Goal: Task Accomplishment & Management: Manage account settings

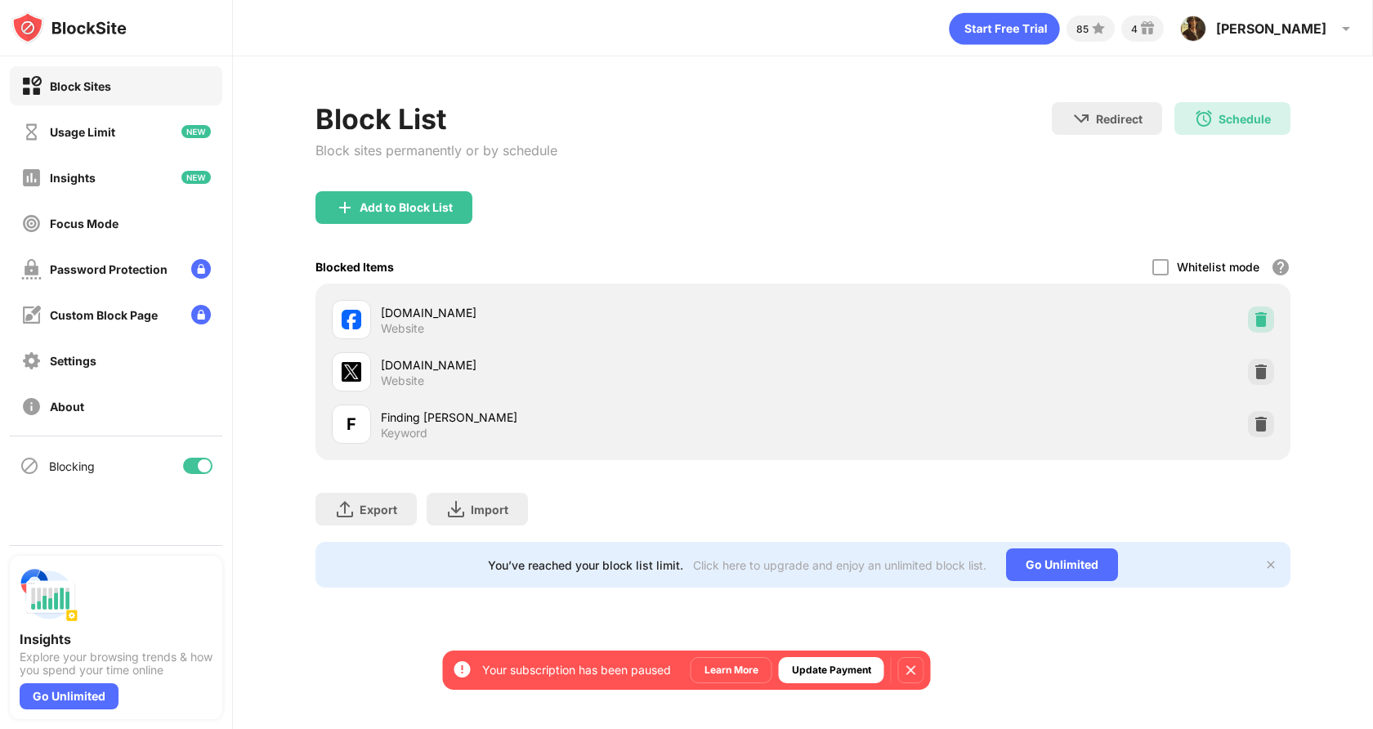
click at [1255, 311] on img at bounding box center [1261, 319] width 16 height 16
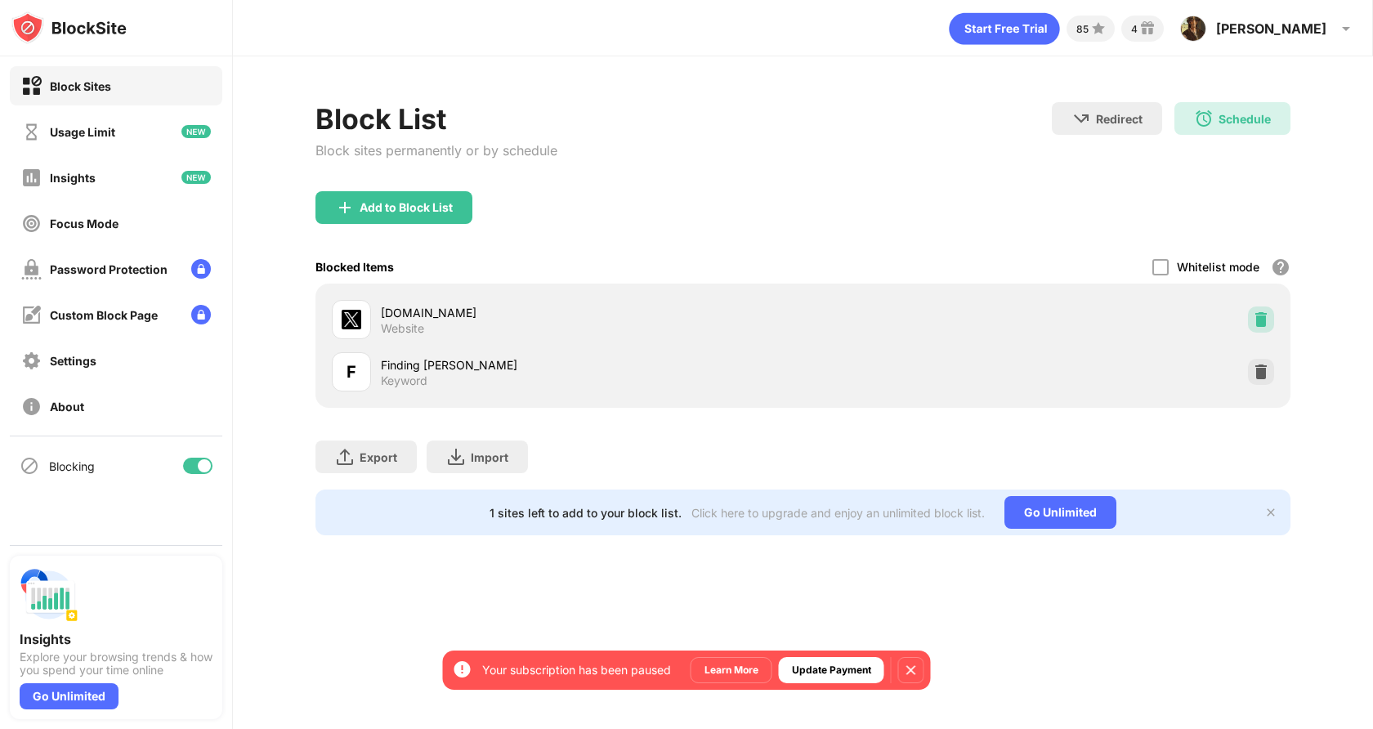
click at [1255, 311] on img at bounding box center [1261, 319] width 16 height 16
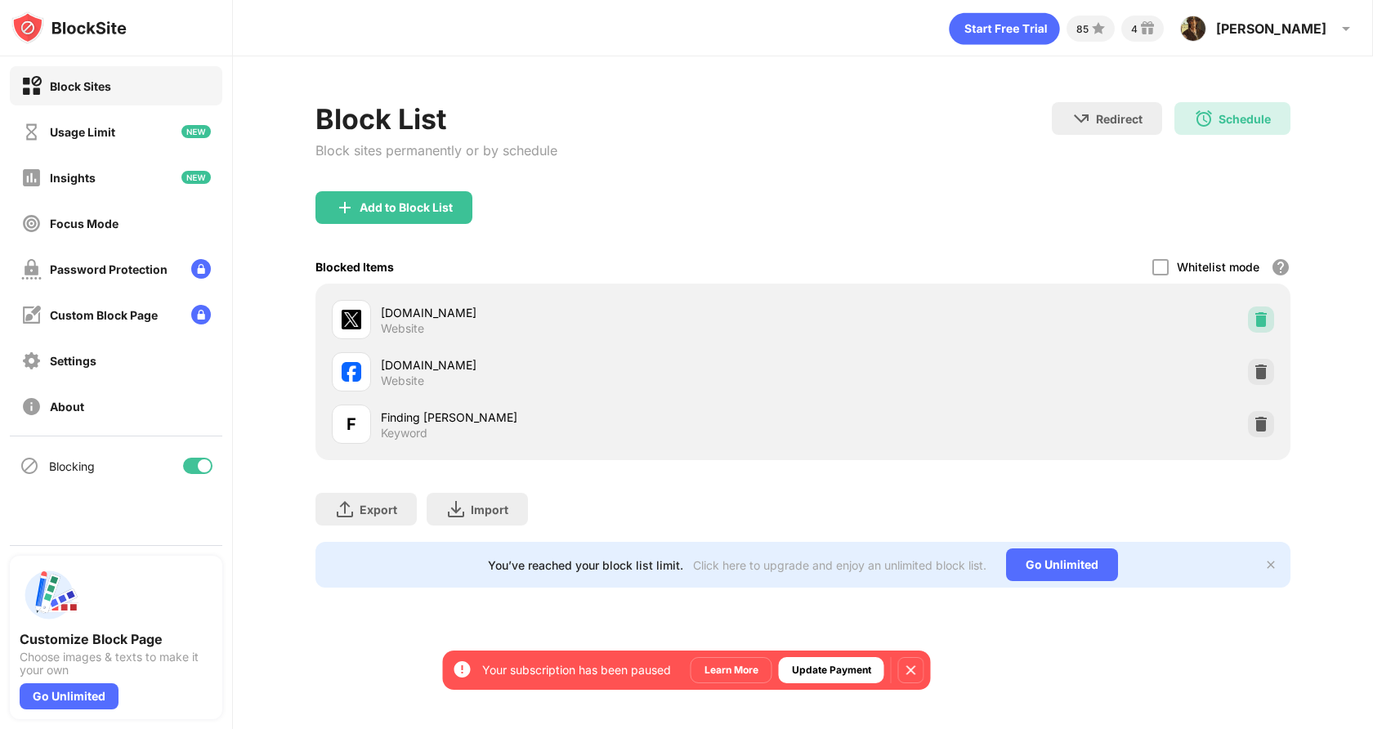
click at [1267, 317] on img at bounding box center [1261, 319] width 16 height 16
